Goal: Information Seeking & Learning: Find specific fact

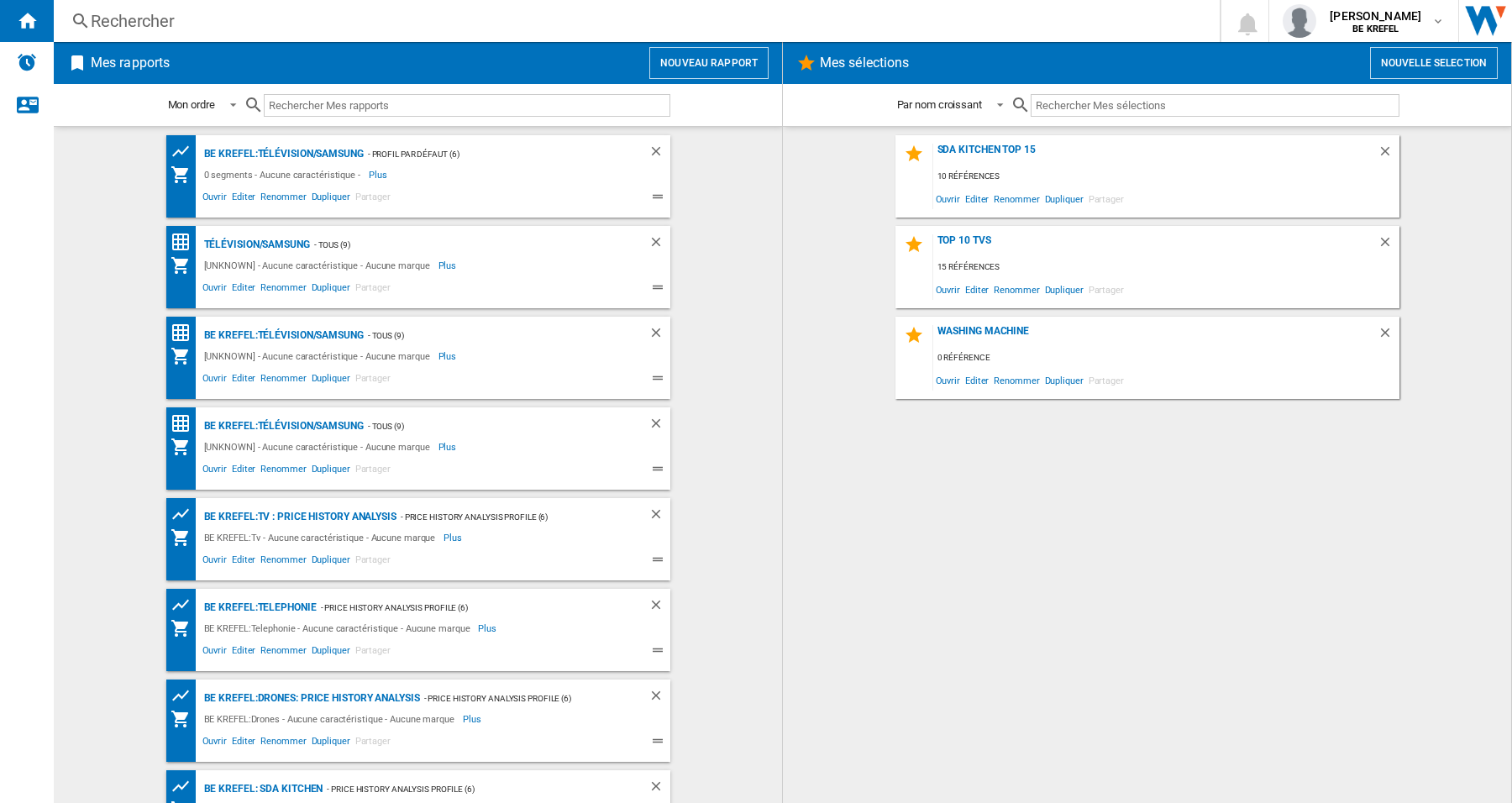
click at [157, 18] on div "Rechercher" at bounding box center [633, 21] width 1085 height 24
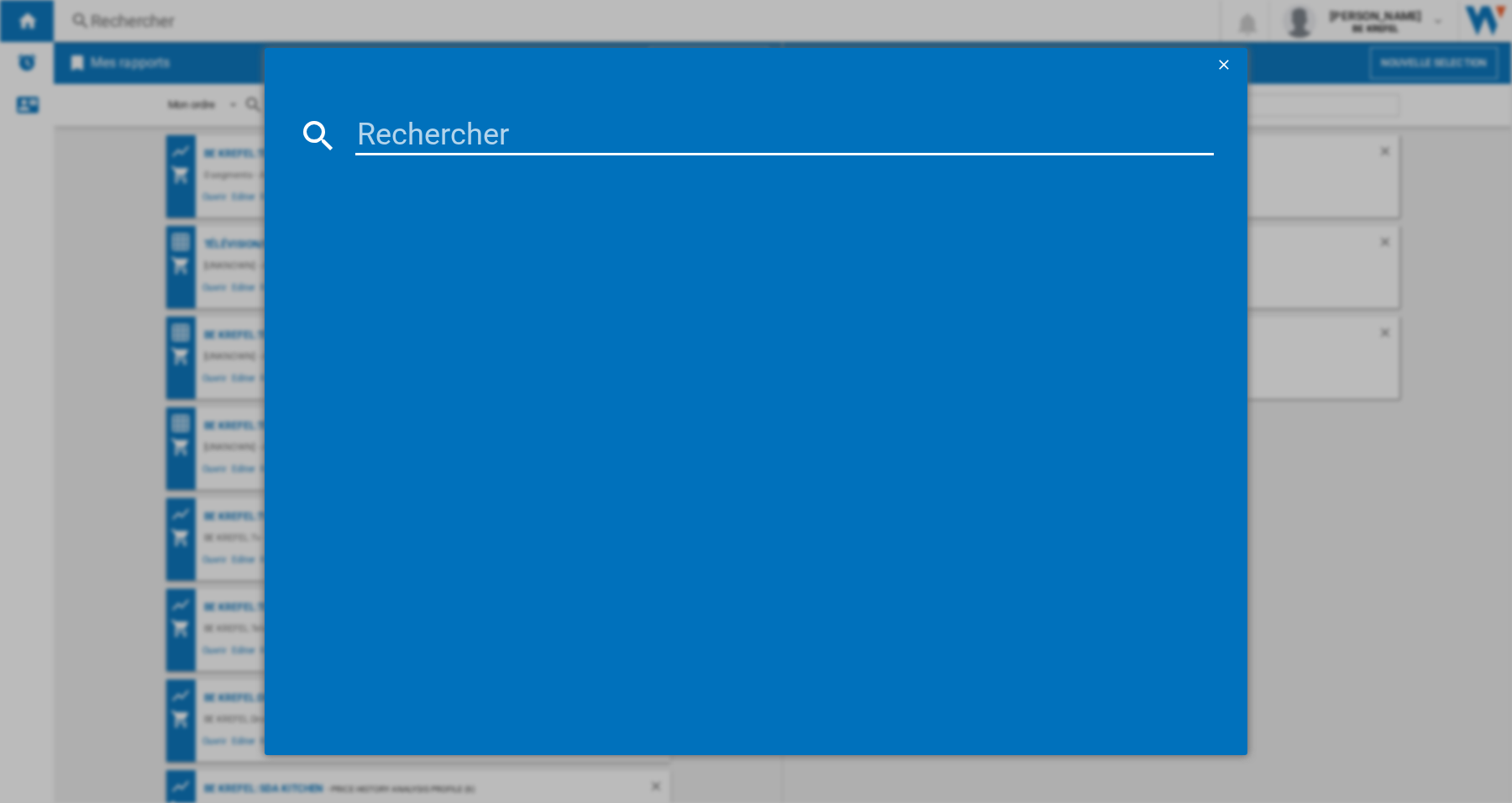
click at [417, 134] on input at bounding box center [784, 135] width 858 height 41
paste input "WAN280D4FG"
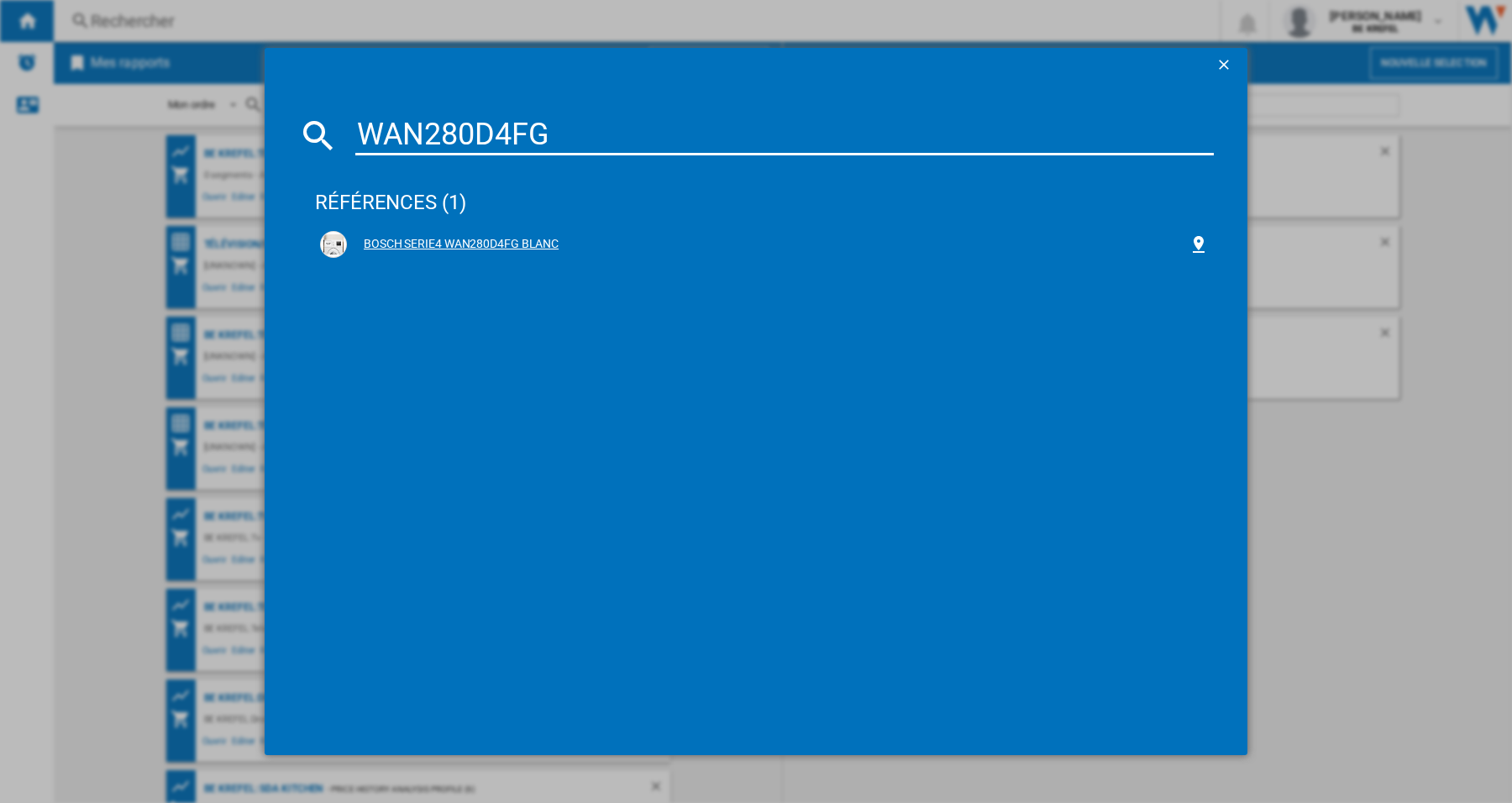
type input "WAN280D4FG"
click at [513, 239] on div "BOSCH SERIE4 WAN280D4FG BLANC" at bounding box center [768, 244] width 841 height 17
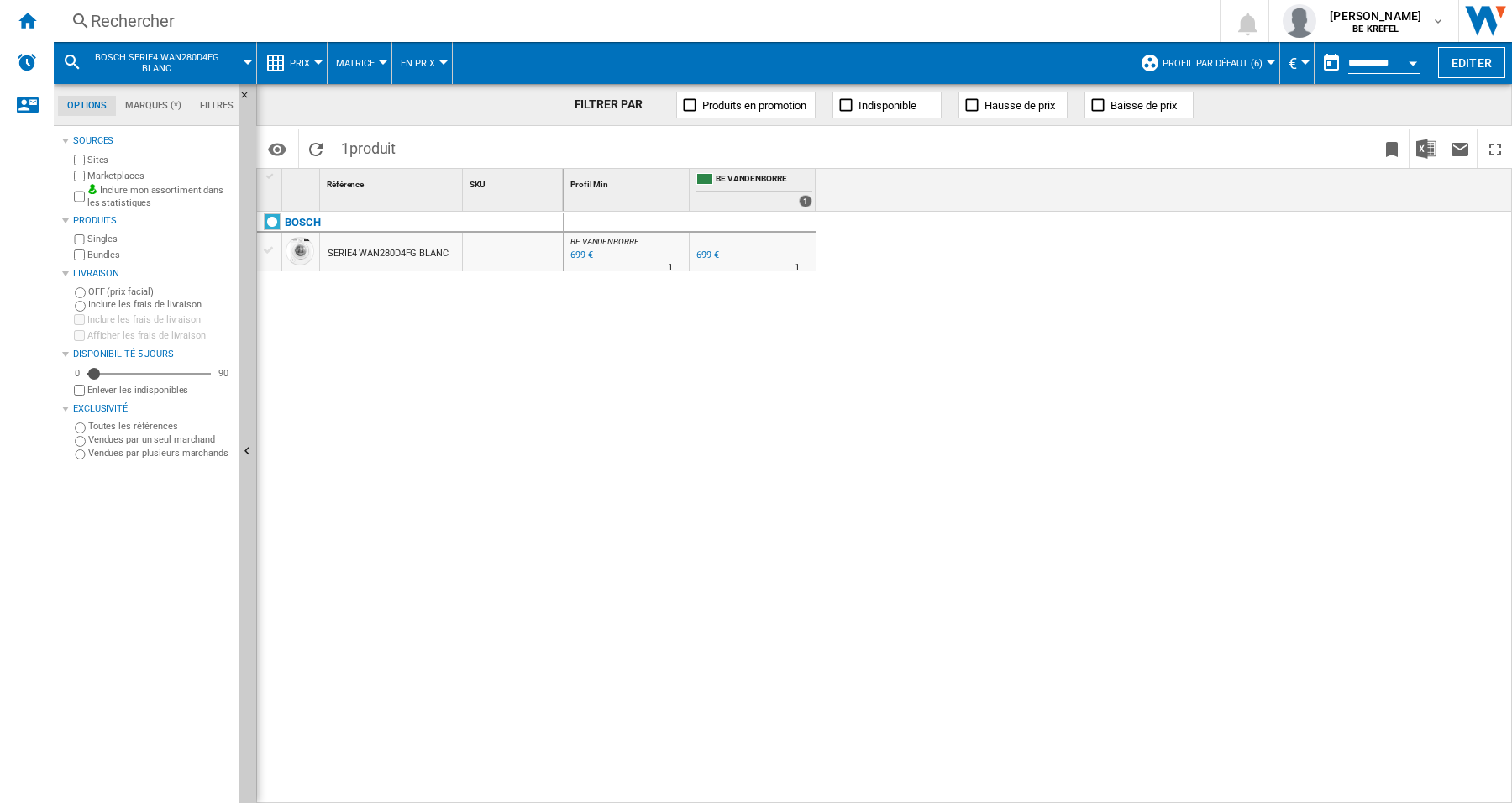
click at [315, 67] on button "Prix" at bounding box center [304, 63] width 29 height 42
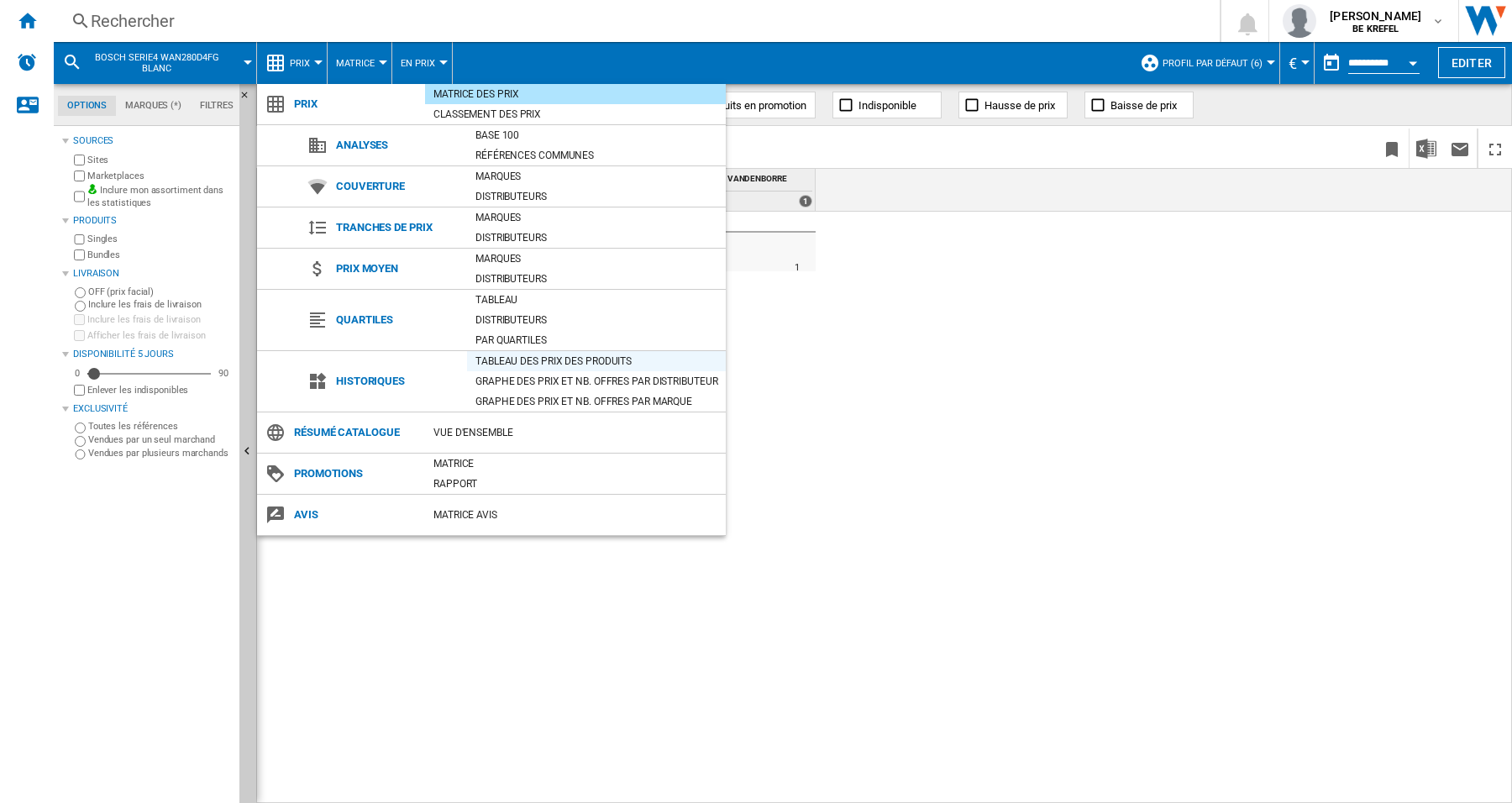
click at [506, 353] on div "Tableau des prix des produits" at bounding box center [596, 361] width 259 height 17
